Goal: Task Accomplishment & Management: Manage account settings

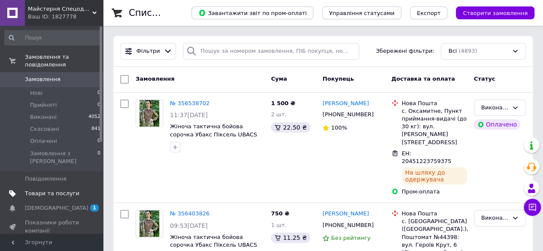
click at [42, 190] on span "Товари та послуги" at bounding box center [52, 194] width 54 height 8
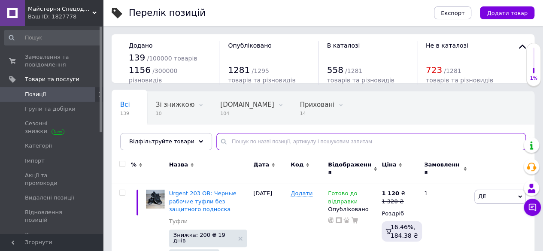
click at [266, 137] on input "text" at bounding box center [370, 141] width 309 height 17
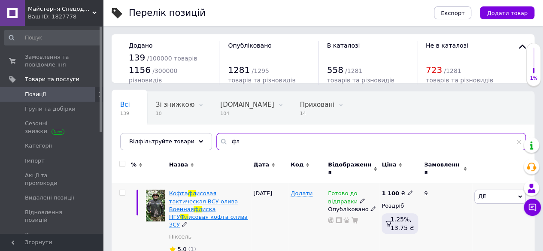
type input "фл"
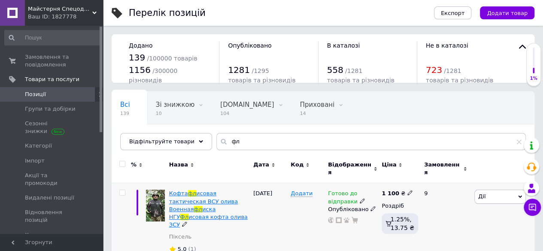
click at [202, 206] on span "фл" at bounding box center [197, 209] width 8 height 6
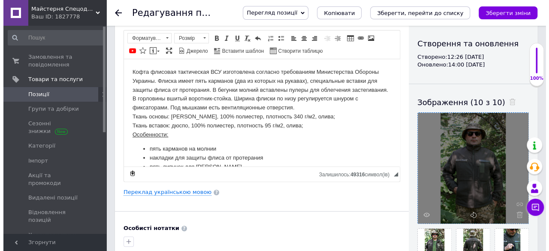
scroll to position [86, 0]
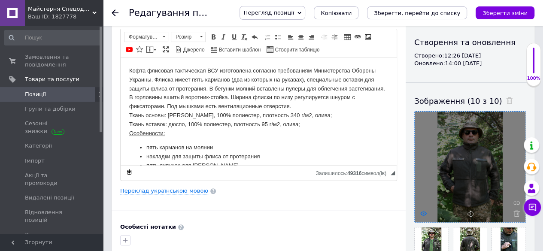
click at [423, 214] on icon at bounding box center [423, 213] width 6 height 6
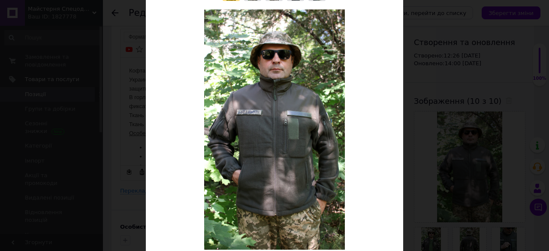
click at [466, 75] on div "× Перегляд зображення ← Попереднє Наступне → Видалити зображення Видалити всі з…" at bounding box center [274, 125] width 549 height 251
